Goal: Navigation & Orientation: Go to known website

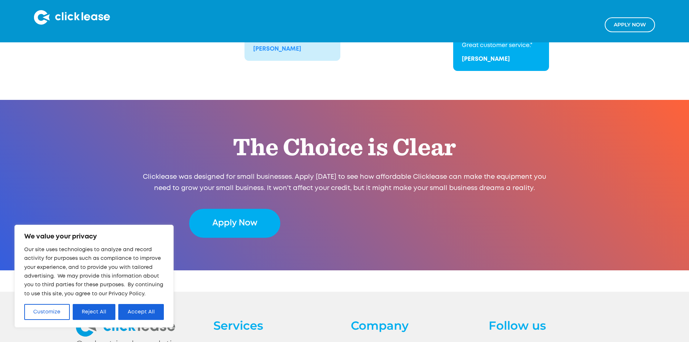
scroll to position [1442, 0]
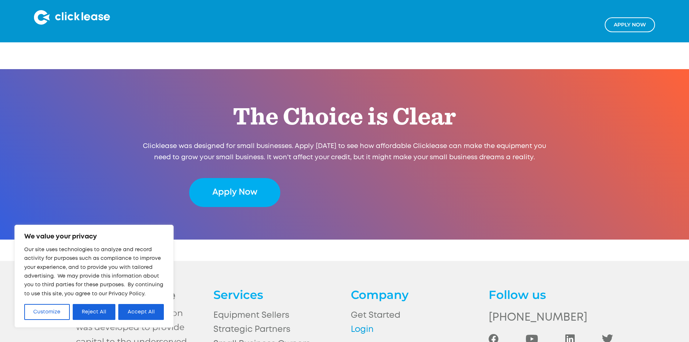
click at [366, 322] on link "Login" at bounding box center [413, 329] width 124 height 14
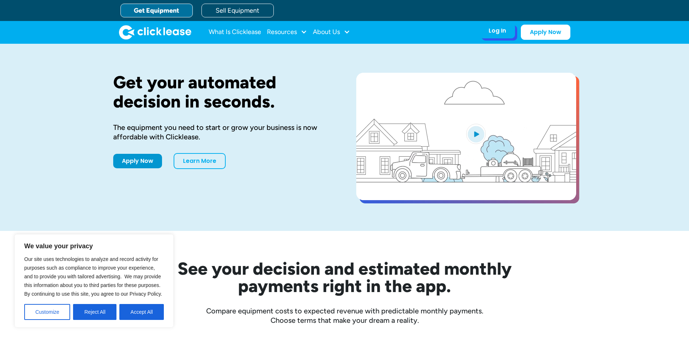
click at [495, 33] on div "Log In" at bounding box center [497, 30] width 17 height 7
